Goal: Manage account settings

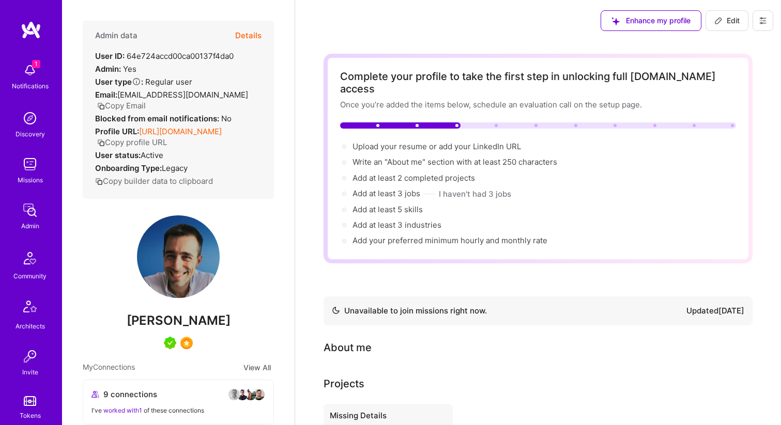
scroll to position [234, 0]
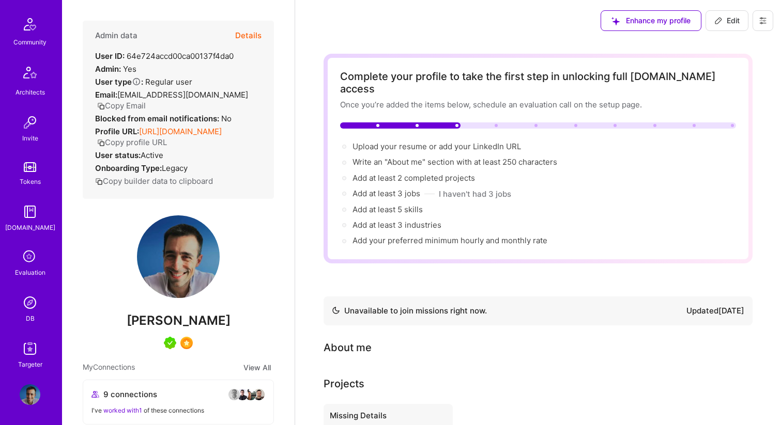
click at [34, 251] on icon at bounding box center [30, 258] width 20 height 20
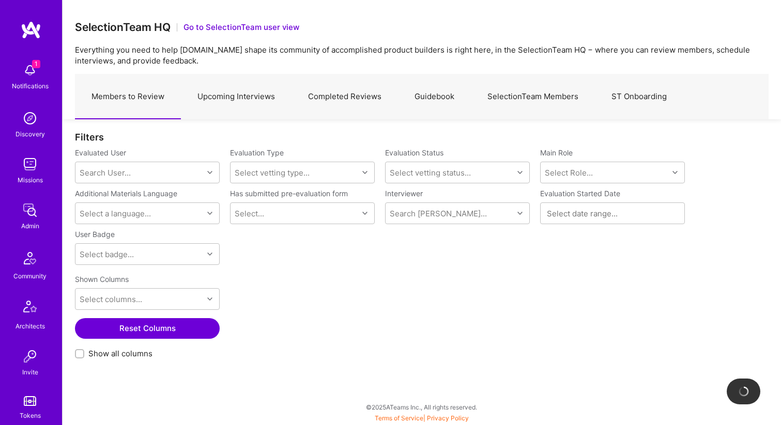
click at [249, 100] on link "Upcoming Interviews" at bounding box center [236, 96] width 111 height 45
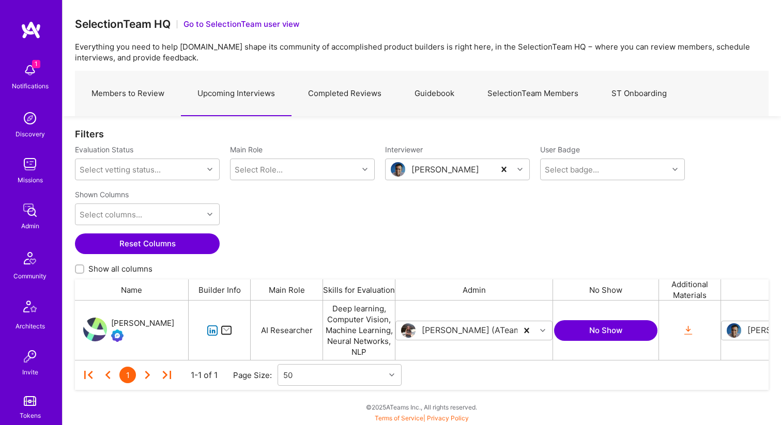
scroll to position [234, 0]
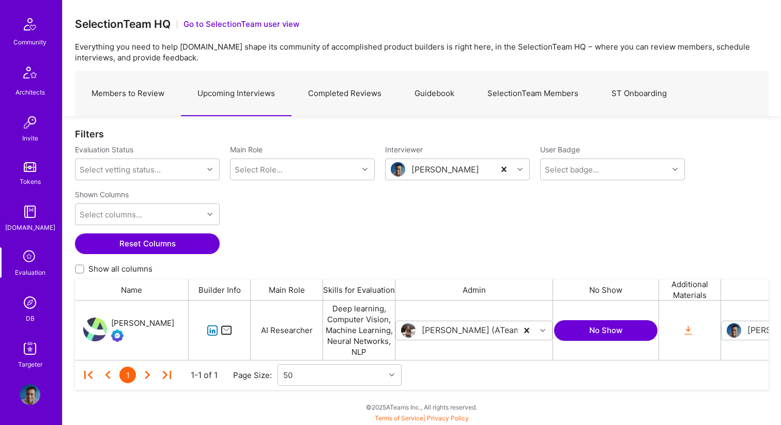
click at [37, 392] on img at bounding box center [30, 395] width 21 height 21
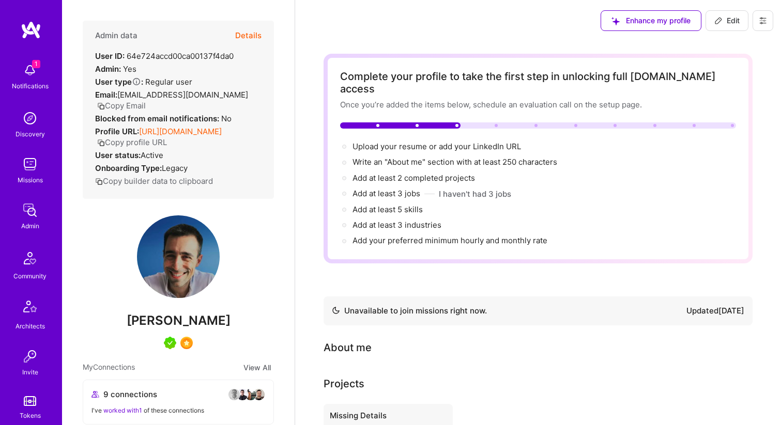
click at [761, 25] on button at bounding box center [762, 20] width 21 height 21
click at [705, 95] on button "Settings" at bounding box center [726, 97] width 96 height 26
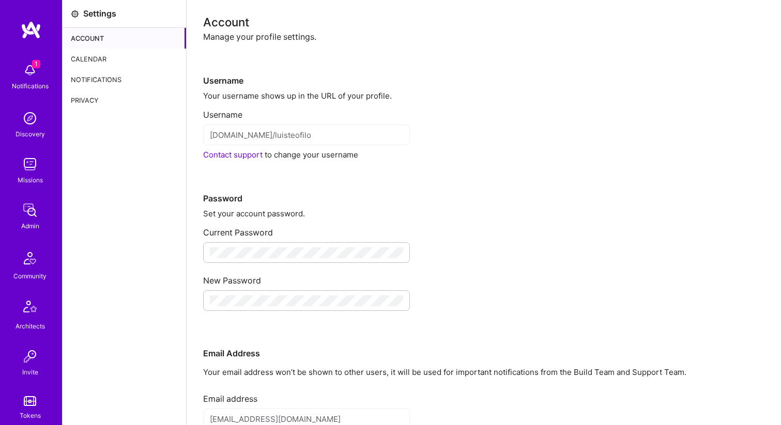
click at [89, 57] on div "Calendar" at bounding box center [125, 59] width 124 height 21
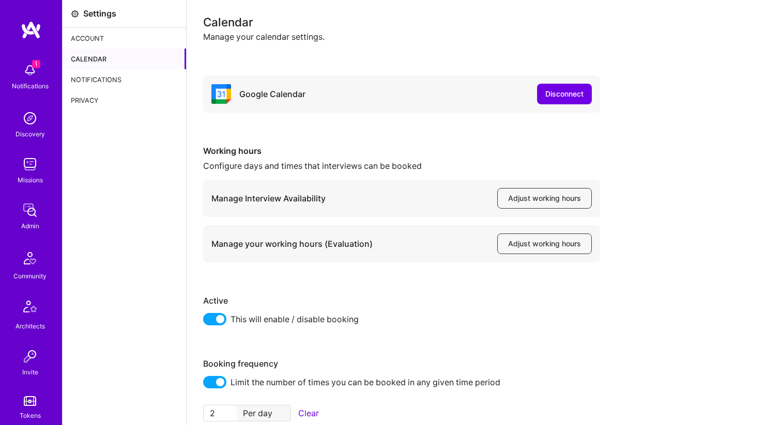
click at [29, 74] on img at bounding box center [30, 70] width 21 height 21
click at [29, 74] on div "1 Notifications Discovery Missions Admin Community Architects Invite Tokens A.G…" at bounding box center [31, 331] width 62 height 546
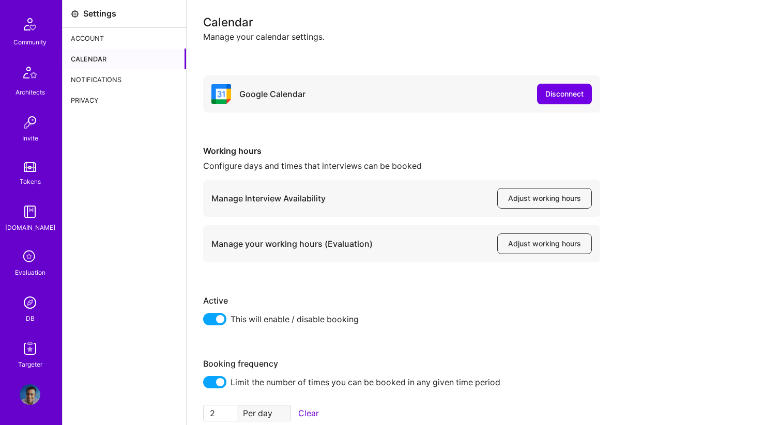
click at [32, 399] on img at bounding box center [30, 395] width 21 height 21
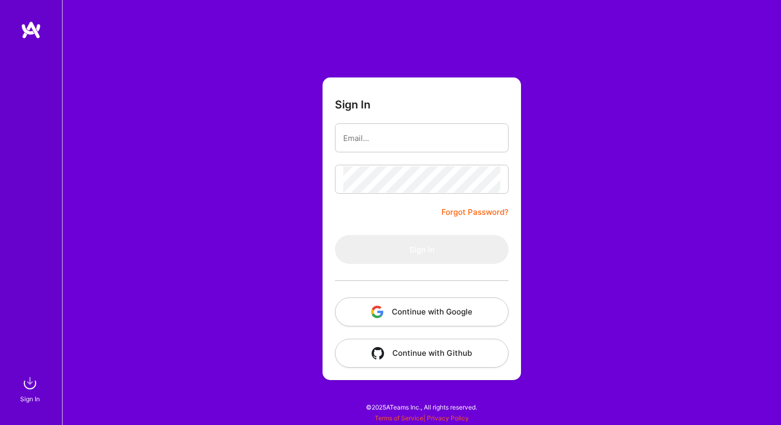
click at [429, 314] on button "Continue with Google" at bounding box center [422, 312] width 174 height 29
